Goal: Information Seeking & Learning: Find specific fact

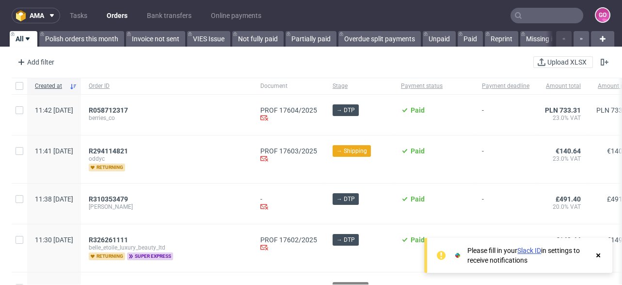
click at [542, 13] on input "text" at bounding box center [547, 16] width 73 height 16
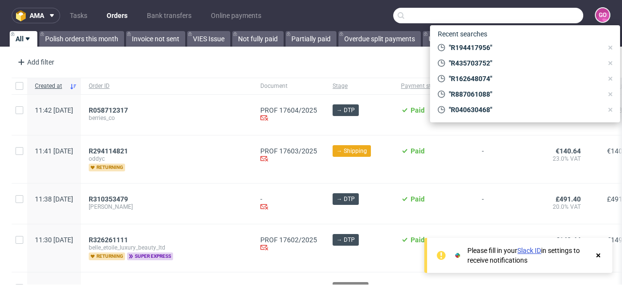
paste input "R108179851"
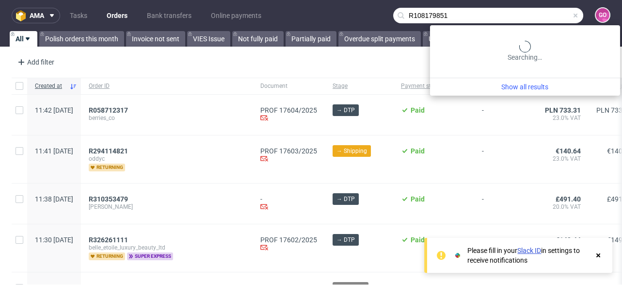
type input "R108179851"
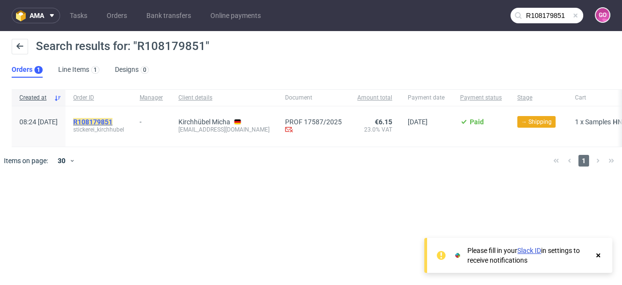
click at [108, 121] on mark "R108179851" at bounding box center [92, 122] width 39 height 8
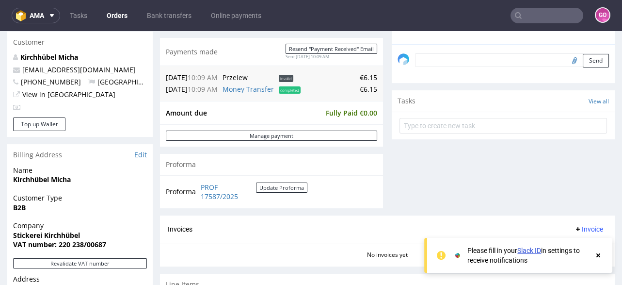
scroll to position [349, 0]
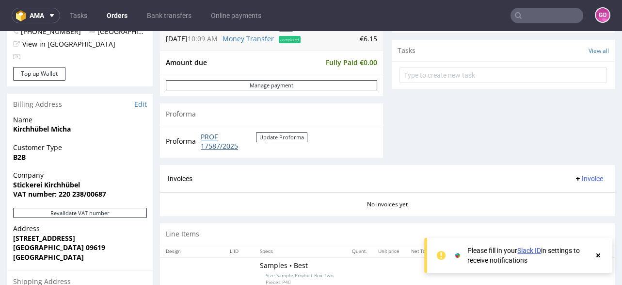
click at [220, 139] on link "PROF 17587/2025" at bounding box center [228, 141] width 55 height 19
click at [542, 14] on input "text" at bounding box center [547, 16] width 73 height 16
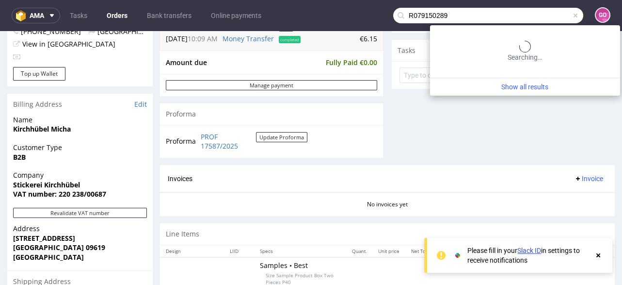
type input "R079150289"
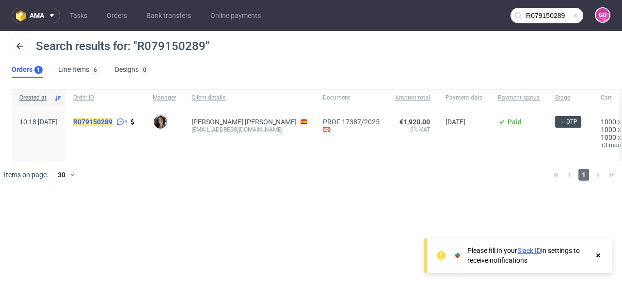
click at [112, 124] on mark "R079150289" at bounding box center [92, 122] width 39 height 8
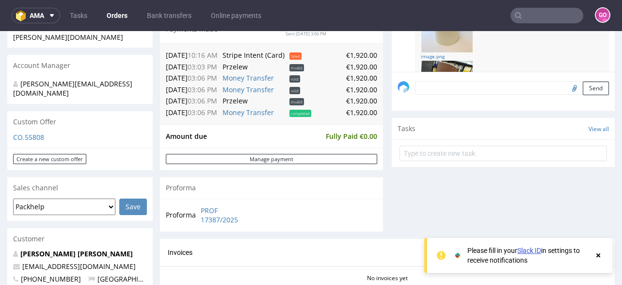
scroll to position [272, 0]
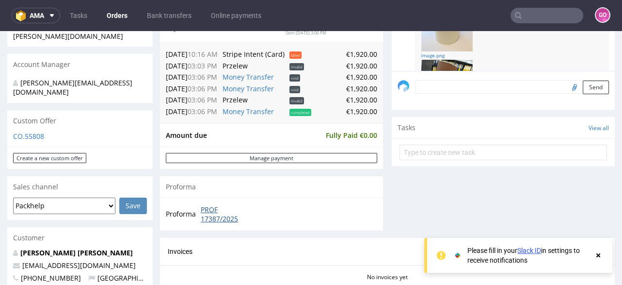
click at [214, 206] on link "PROF 17387/2025" at bounding box center [229, 214] width 56 height 19
click at [537, 18] on input "text" at bounding box center [547, 16] width 73 height 16
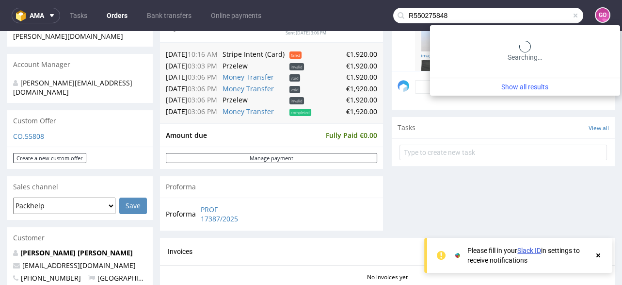
type input "R550275848"
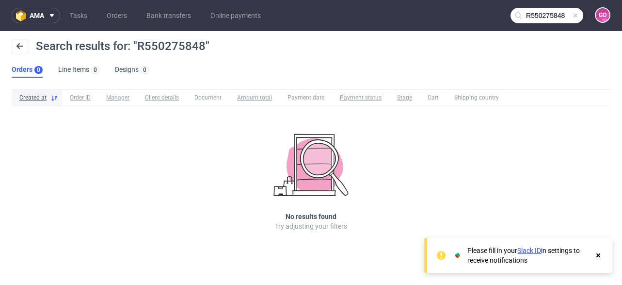
click at [541, 17] on input "R550275848" at bounding box center [547, 16] width 73 height 16
click at [169, 17] on link "Bank transfers" at bounding box center [169, 16] width 56 height 16
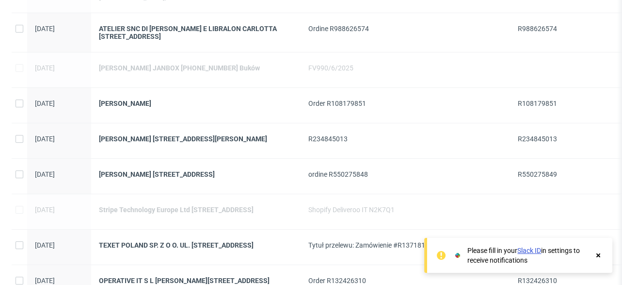
scroll to position [465, 0]
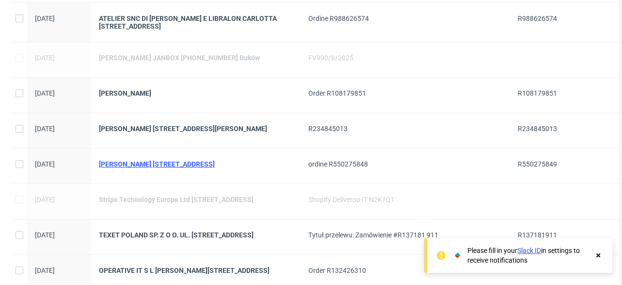
click at [185, 168] on div "[PERSON_NAME] [STREET_ADDRESS]" at bounding box center [196, 164] width 194 height 8
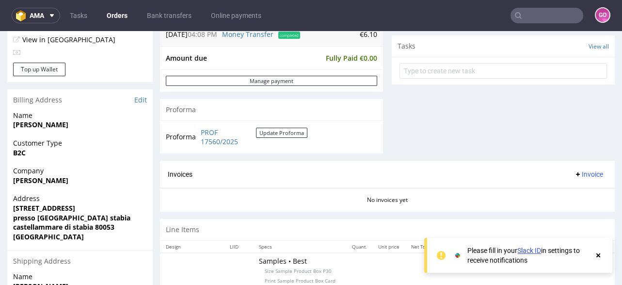
scroll to position [388, 0]
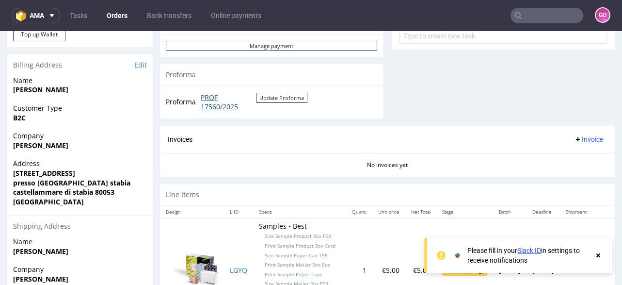
click at [217, 99] on link "PROF 17560/2025" at bounding box center [228, 102] width 55 height 19
click at [550, 17] on input "text" at bounding box center [547, 16] width 73 height 16
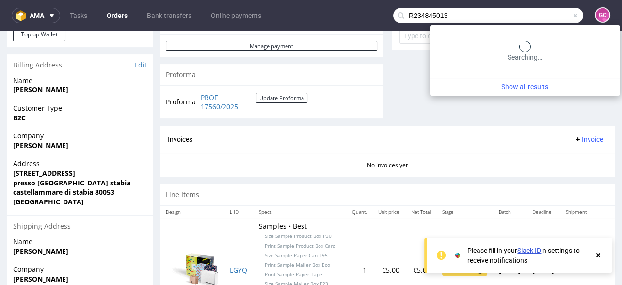
type input "R234845013"
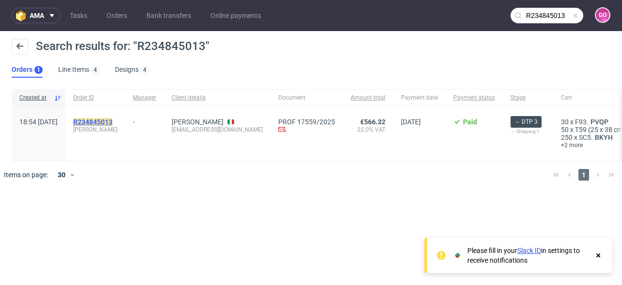
click at [112, 122] on mark "R234845013" at bounding box center [92, 122] width 39 height 8
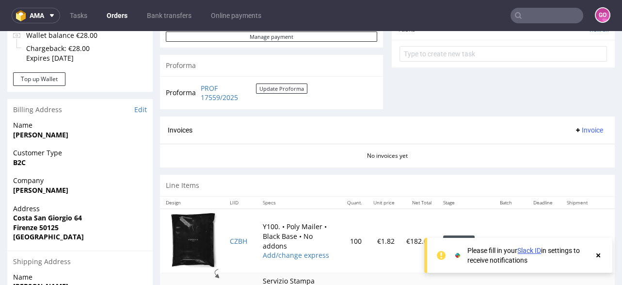
scroll to position [388, 0]
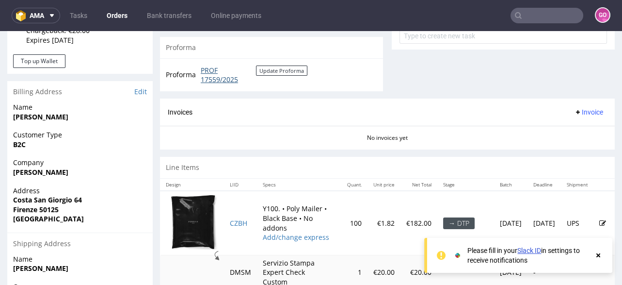
click at [221, 77] on link "PROF 17559/2025" at bounding box center [228, 74] width 55 height 19
click at [543, 10] on input "text" at bounding box center [547, 16] width 73 height 16
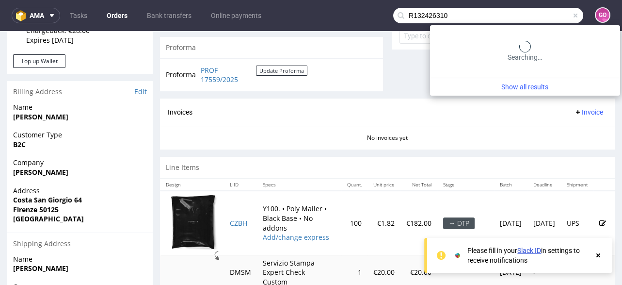
type input "R132426310"
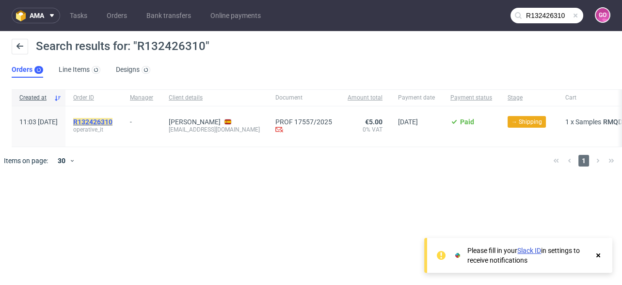
click at [112, 121] on mark "R132426310" at bounding box center [92, 122] width 39 height 8
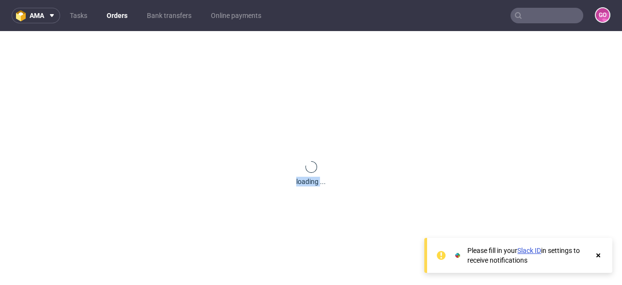
click at [123, 121] on div "loading ..." at bounding box center [311, 173] width 622 height 285
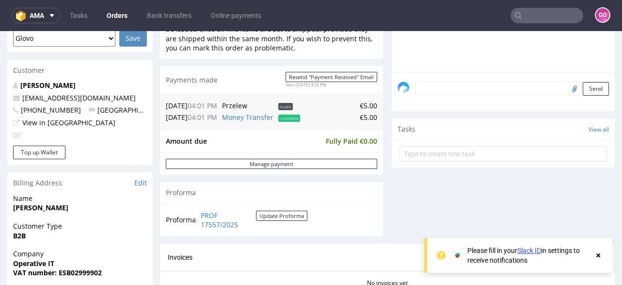
scroll to position [349, 0]
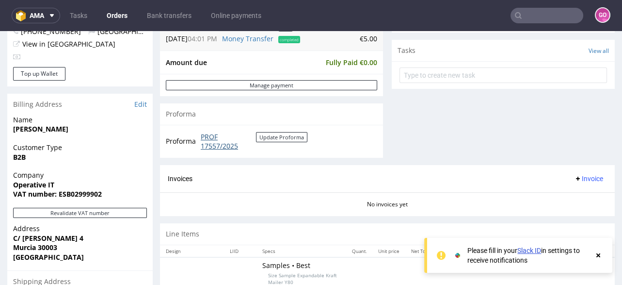
click at [209, 140] on link "PROF 17557/2025" at bounding box center [228, 141] width 55 height 19
click at [552, 16] on input "text" at bounding box center [547, 16] width 73 height 16
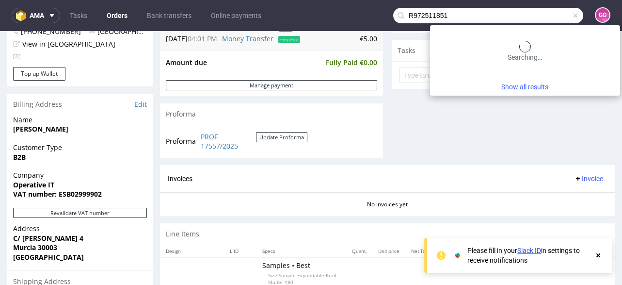
type input "R972511851"
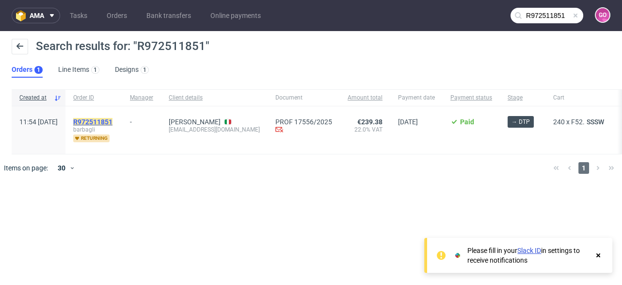
click at [112, 124] on mark "R972511851" at bounding box center [92, 122] width 39 height 8
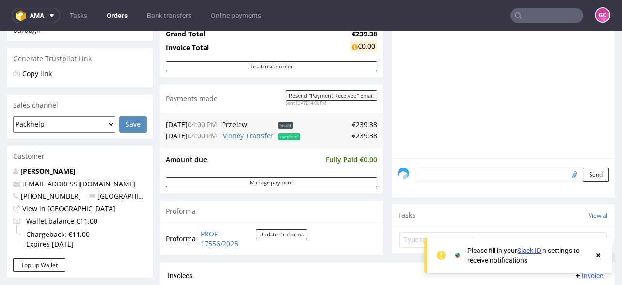
scroll to position [272, 0]
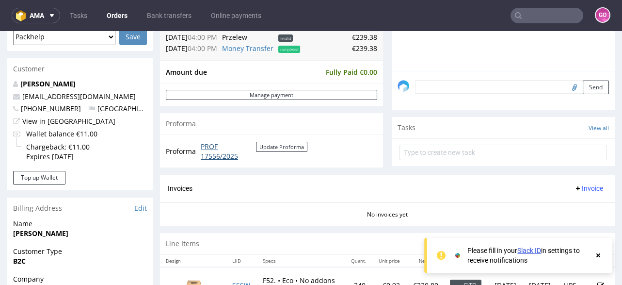
click at [211, 149] on link "PROF 17556/2025" at bounding box center [228, 151] width 55 height 19
click at [555, 8] on input "text" at bounding box center [547, 16] width 73 height 16
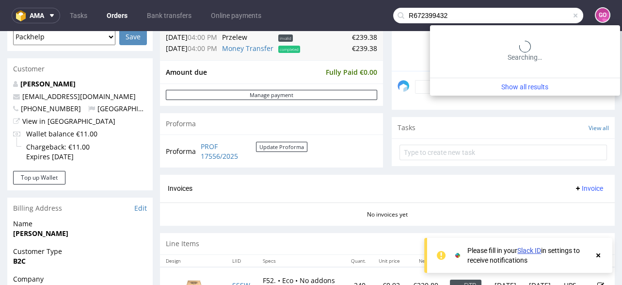
type input "R672399432"
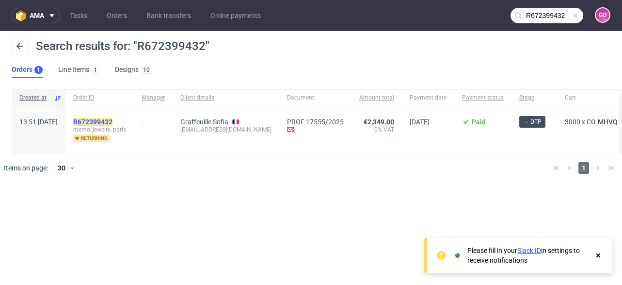
click at [112, 120] on mark "R672399432" at bounding box center [92, 122] width 39 height 8
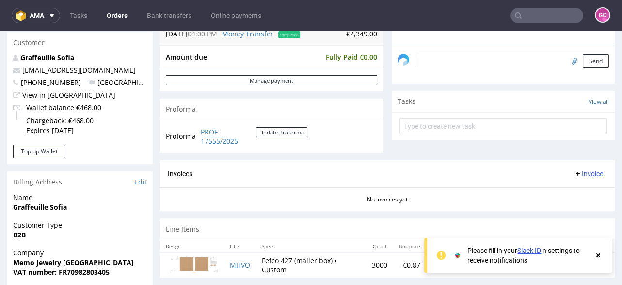
scroll to position [310, 0]
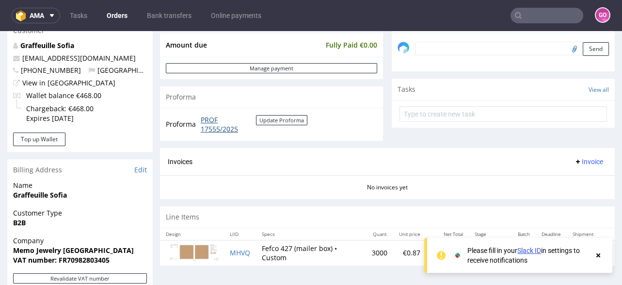
click at [219, 127] on link "PROF 17555/2025" at bounding box center [228, 124] width 55 height 19
click at [154, 15] on link "Bank transfers" at bounding box center [169, 16] width 56 height 16
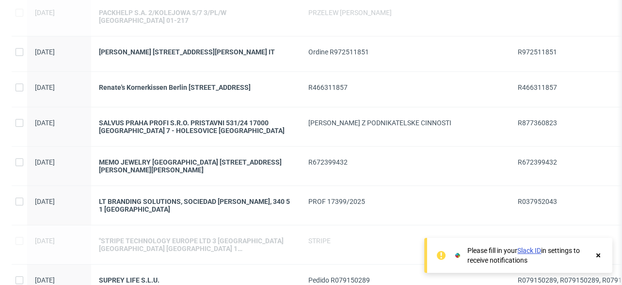
scroll to position [892, 0]
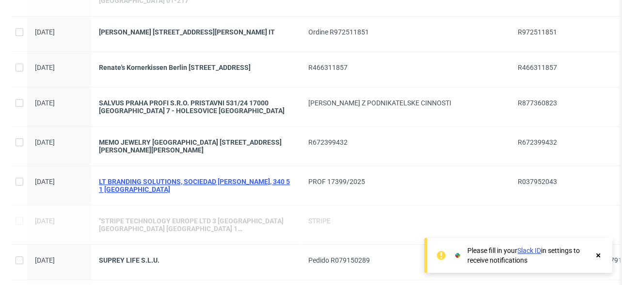
click at [171, 189] on div "LT BRANDING SOLUTIONS, SOCIEDAD [PERSON_NAME], 340 5 1 [GEOGRAPHIC_DATA]" at bounding box center [196, 185] width 194 height 16
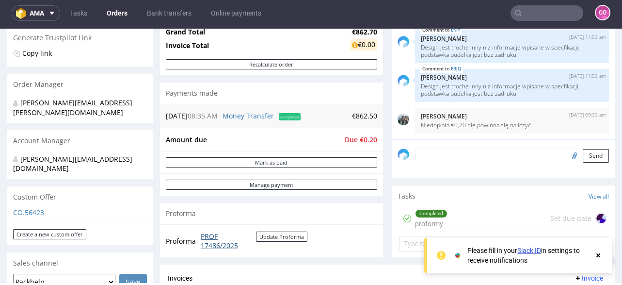
scroll to position [194, 0]
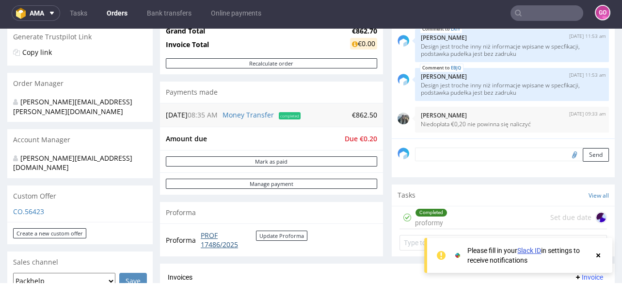
click at [215, 232] on link "PROF 17486/2025" at bounding box center [228, 239] width 55 height 19
click at [158, 15] on link "Bank transfers" at bounding box center [169, 13] width 56 height 16
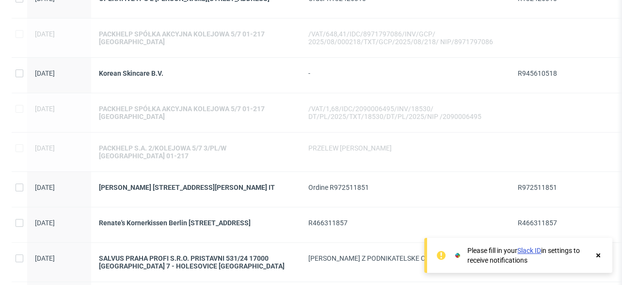
scroll to position [815, 0]
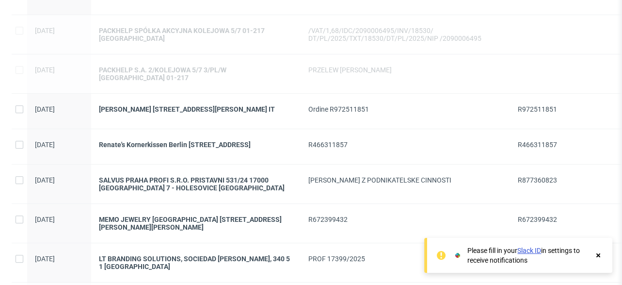
click at [545, 184] on span "R877360823" at bounding box center [537, 180] width 39 height 8
copy span "R877360823"
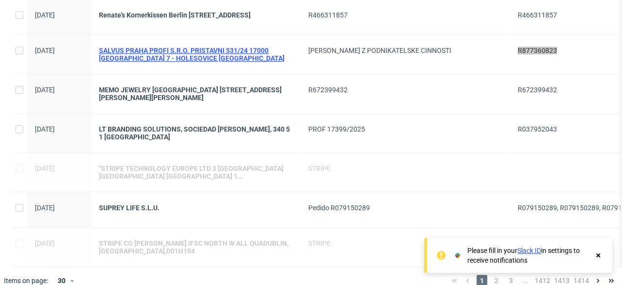
scroll to position [969, 0]
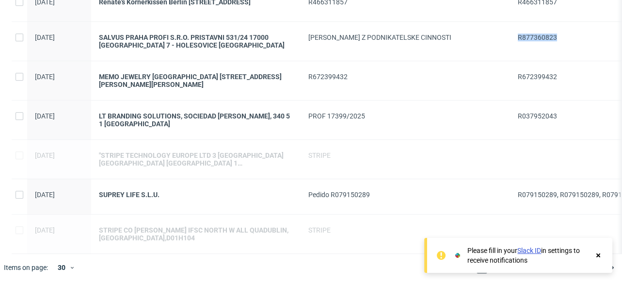
drag, startPoint x: 598, startPoint y: 254, endPoint x: 573, endPoint y: 260, distance: 25.4
click at [598, 254] on use at bounding box center [598, 255] width 4 height 4
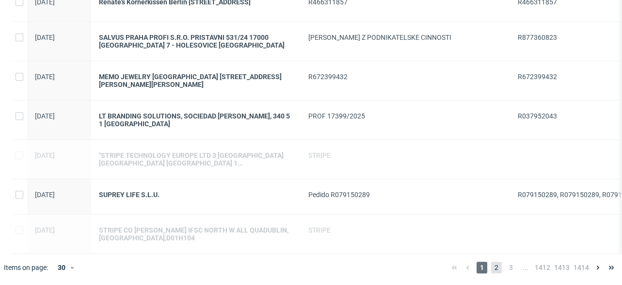
click at [491, 265] on span "2" at bounding box center [496, 267] width 11 height 12
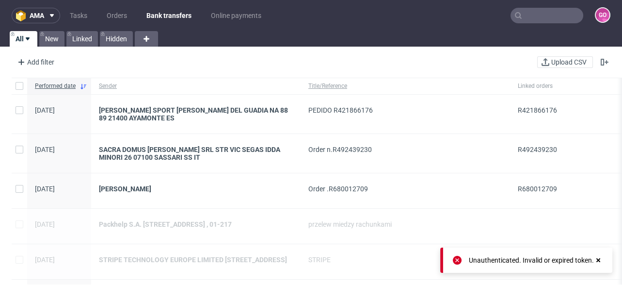
click at [601, 261] on icon at bounding box center [598, 260] width 9 height 8
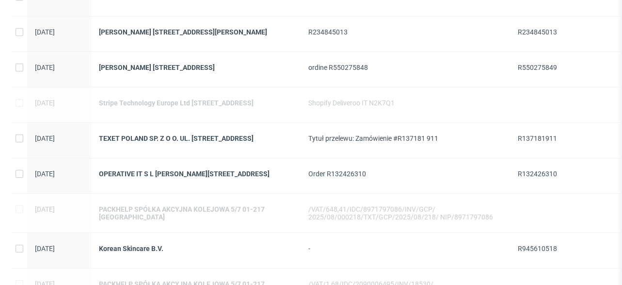
scroll to position [543, 0]
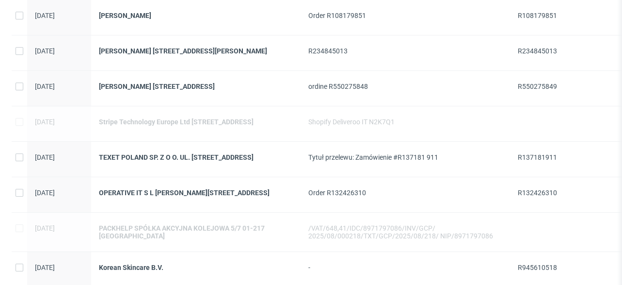
click at [533, 89] on span "R550275849" at bounding box center [537, 86] width 39 height 8
copy span "R550275849"
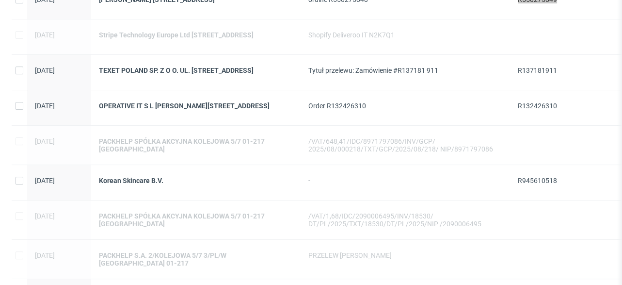
scroll to position [698, 0]
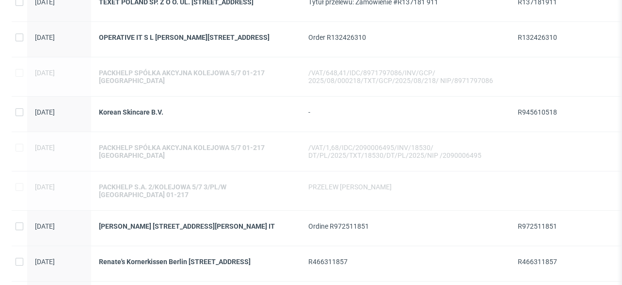
click at [527, 116] on span "R945610518" at bounding box center [537, 112] width 39 height 8
copy span "R945610518"
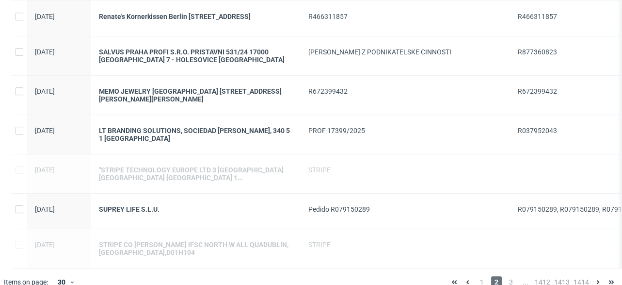
scroll to position [969, 0]
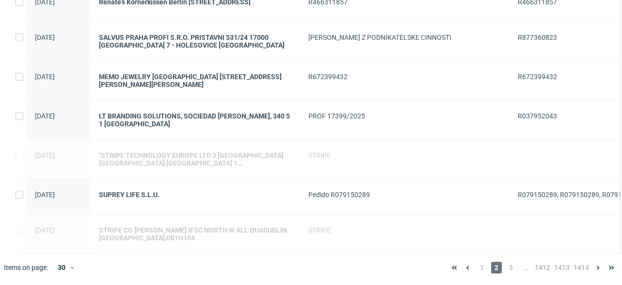
click at [527, 112] on span "R037952043" at bounding box center [537, 116] width 39 height 8
copy span "R037952043"
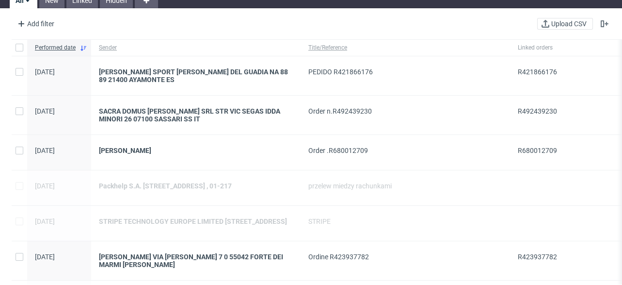
scroll to position [0, 0]
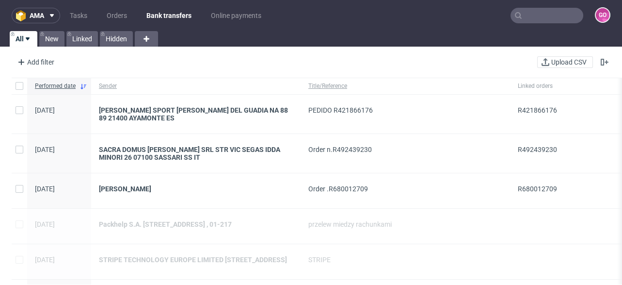
click at [536, 17] on input "text" at bounding box center [547, 16] width 73 height 16
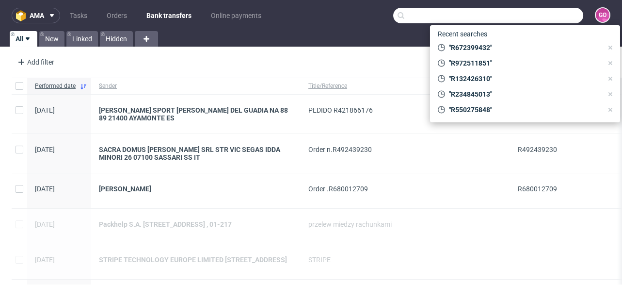
paste input "000002474"
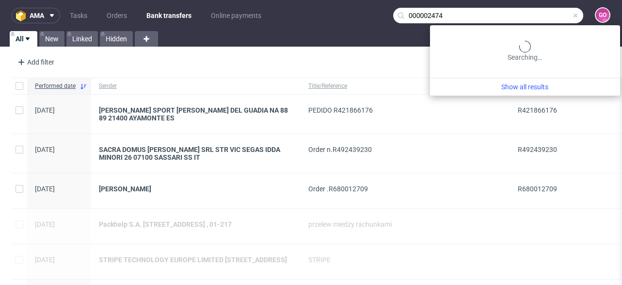
type input "000002474"
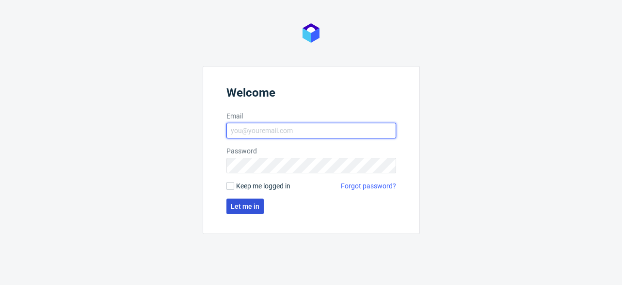
type input "[EMAIL_ADDRESS][DOMAIN_NAME]"
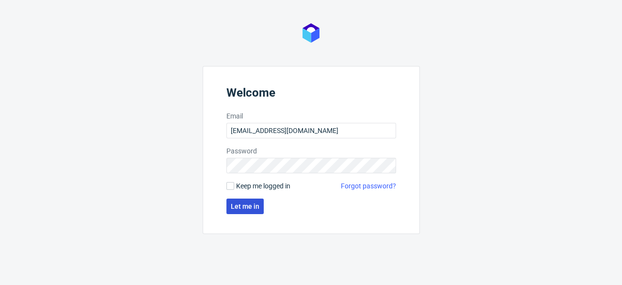
click at [251, 211] on button "Let me in" at bounding box center [244, 206] width 37 height 16
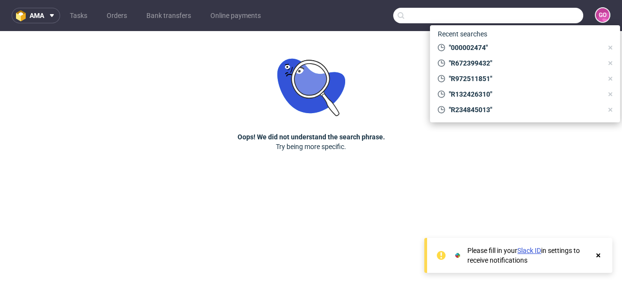
click at [544, 17] on input "text" at bounding box center [488, 16] width 190 height 16
click at [525, 46] on span ""000002474"" at bounding box center [524, 48] width 158 height 10
type input "000002474"
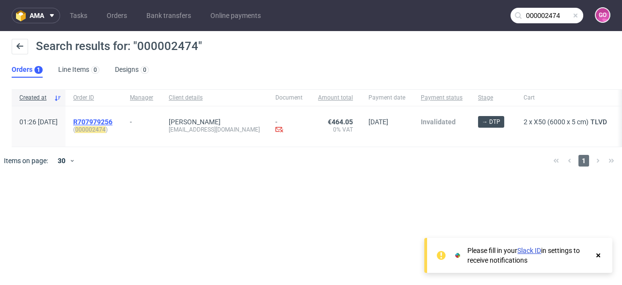
click at [112, 119] on span "R707979256" at bounding box center [92, 122] width 39 height 8
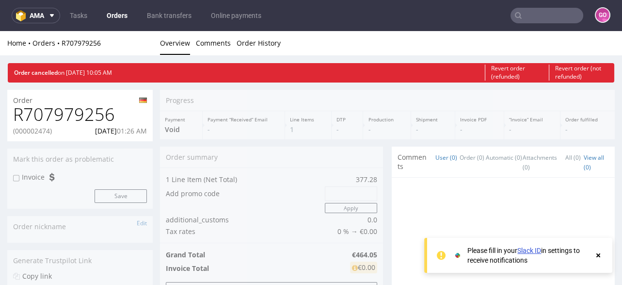
click at [87, 117] on h1 "R707979256" at bounding box center [80, 114] width 134 height 19
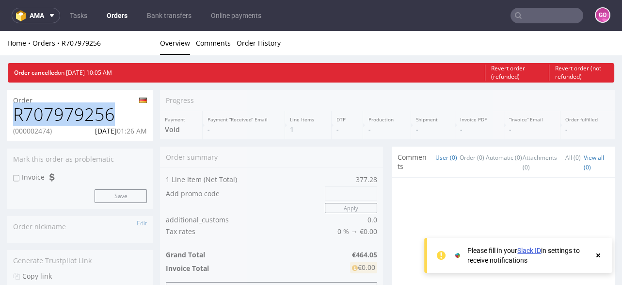
click at [87, 117] on h1 "R707979256" at bounding box center [80, 114] width 134 height 19
copy h1 "R707979256"
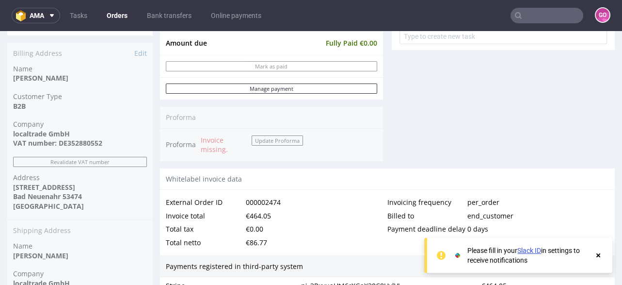
scroll to position [427, 0]
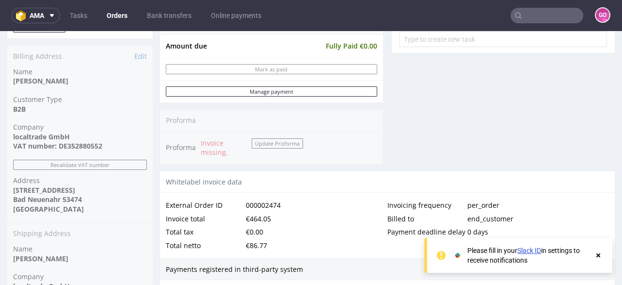
click at [80, 143] on div "Order R707979256 (000002474) 20.08.2025 01:26 AM Mark this order as problematic…" at bounding box center [79, 77] width 145 height 828
click at [560, 18] on input "text" at bounding box center [547, 16] width 73 height 16
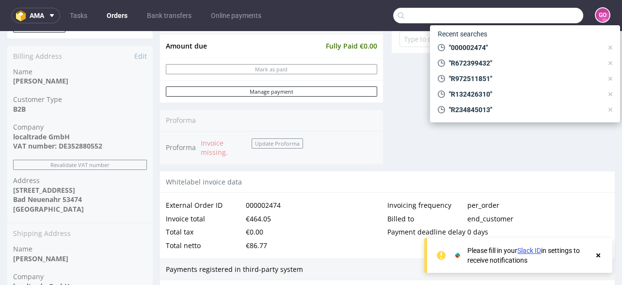
paste input "000002471"
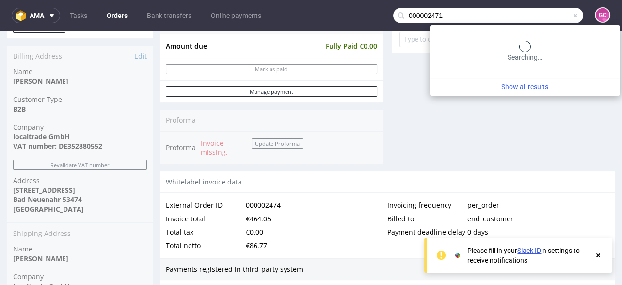
type input "000002471"
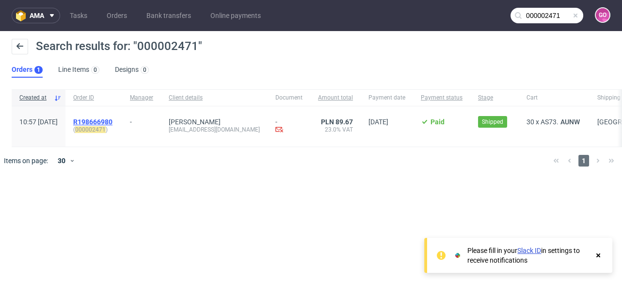
click at [112, 123] on span "R198666980" at bounding box center [92, 122] width 39 height 8
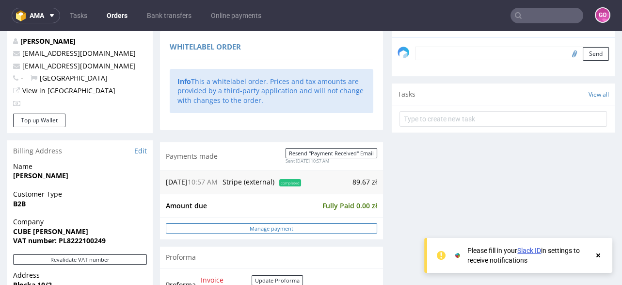
scroll to position [388, 0]
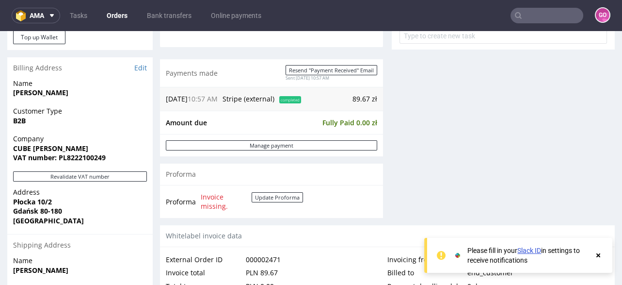
click at [75, 158] on strong "VAT number: PL8222100249" at bounding box center [59, 157] width 93 height 9
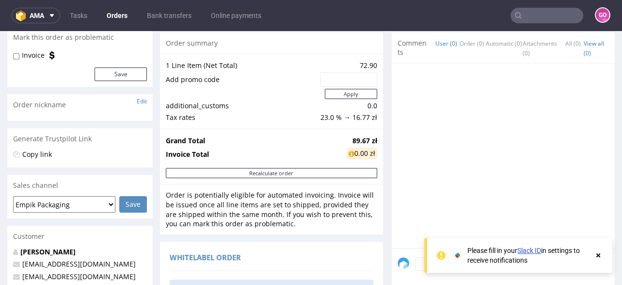
scroll to position [39, 0]
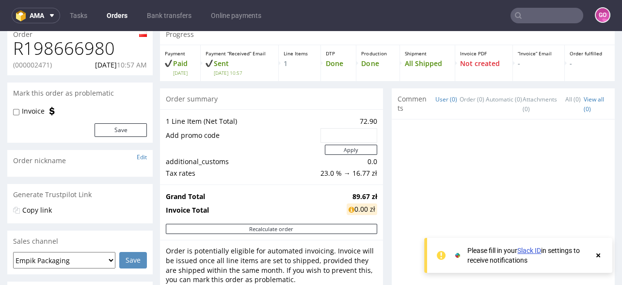
click at [66, 53] on h1 "R198666980" at bounding box center [80, 48] width 134 height 19
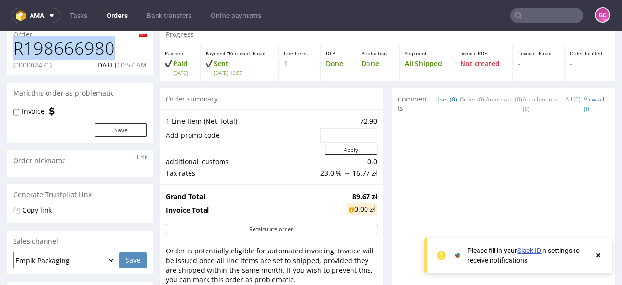
click at [66, 53] on h1 "R198666980" at bounding box center [80, 48] width 134 height 19
copy h1 "R198666980"
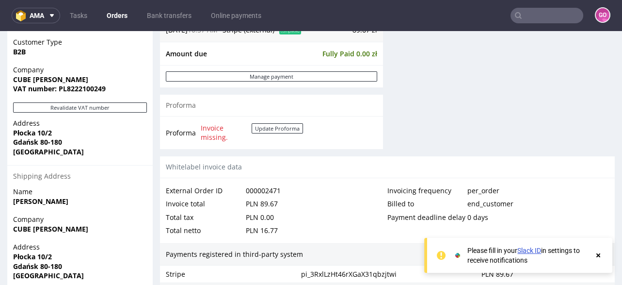
scroll to position [465, 0]
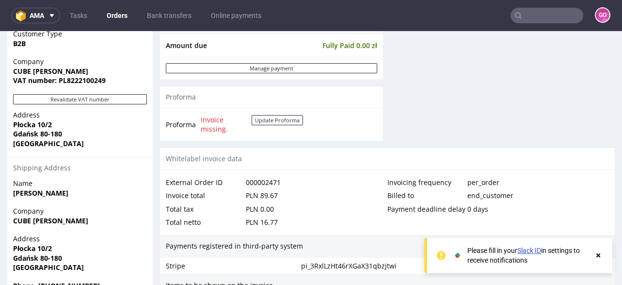
click at [85, 80] on strong "VAT number: PL8222100249" at bounding box center [59, 80] width 93 height 9
copy strong "PL8222100249"
